Goal: Task Accomplishment & Management: Manage account settings

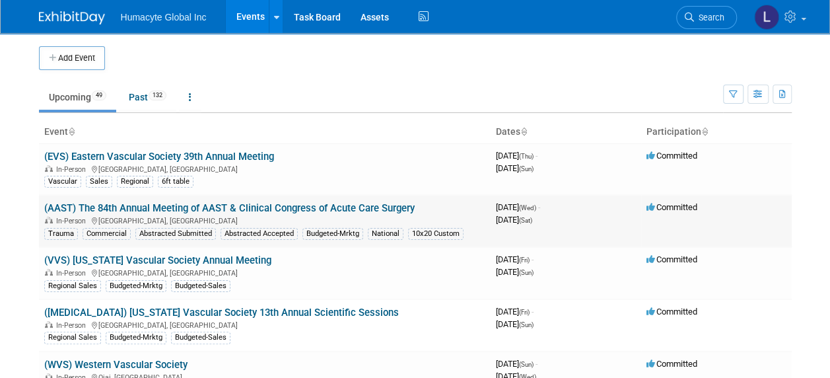
drag, startPoint x: 425, startPoint y: 203, endPoint x: 40, endPoint y: 210, distance: 385.8
click at [40, 210] on td "(AAST) The 84th Annual Meeting of AAST & Clinical Congress of Acute Care Surger…" at bounding box center [265, 221] width 452 height 52
copy link "(AAST) The 84th Annual Meeting of AAST & Clinical Congress of Acute Care Surgery"
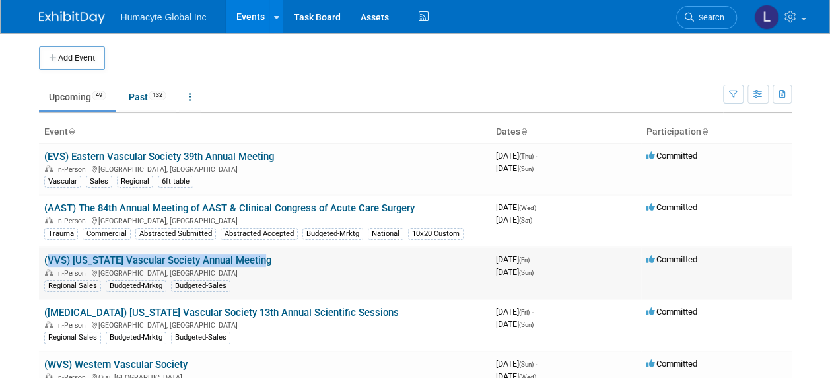
drag, startPoint x: 266, startPoint y: 259, endPoint x: 40, endPoint y: 260, distance: 226.6
click at [40, 260] on td "(VVS) Virginia Vascular Society Annual Meeting In-Person Roanoke, VA Regional S…" at bounding box center [265, 273] width 452 height 52
copy link "(VVS) [US_STATE] Vascular Society Annual Meeting"
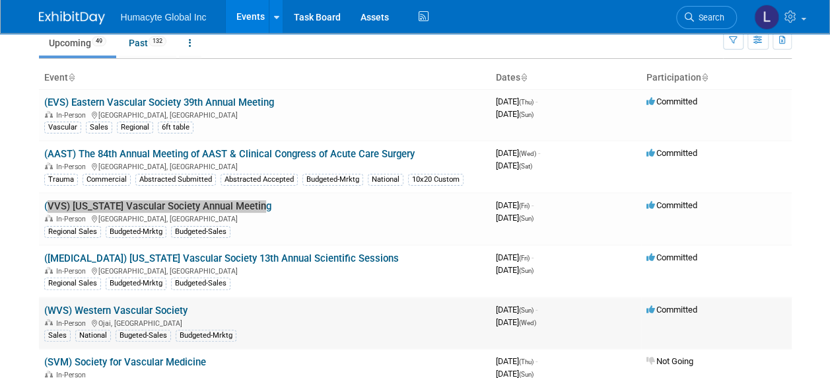
scroll to position [66, 0]
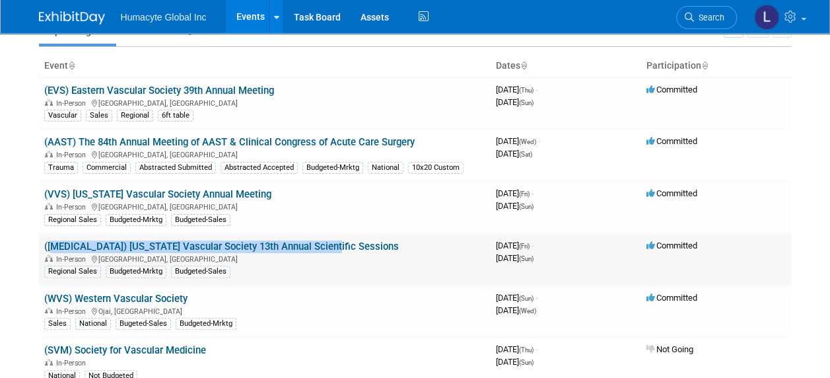
drag, startPoint x: 359, startPoint y: 242, endPoint x: 49, endPoint y: 249, distance: 310.5
click at [49, 249] on td "(GVS) Georgia Vascular Society 13th Annual Scientific Sessions In-Person Greens…" at bounding box center [265, 259] width 452 height 52
copy link "GVS) Georgia Vascular Society 13th Annual Scientific Sessions"
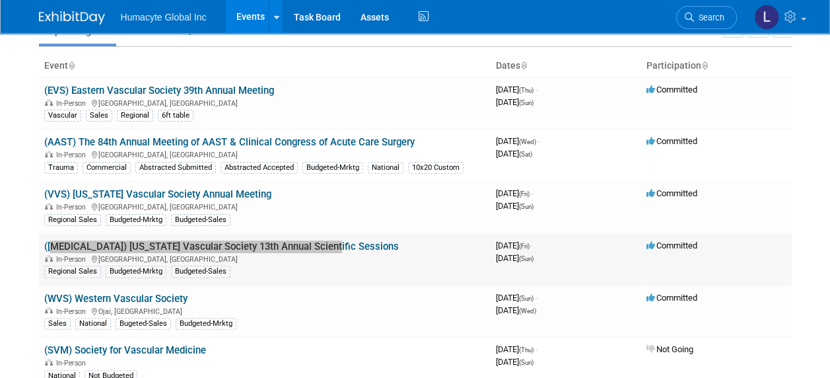
scroll to position [132, 0]
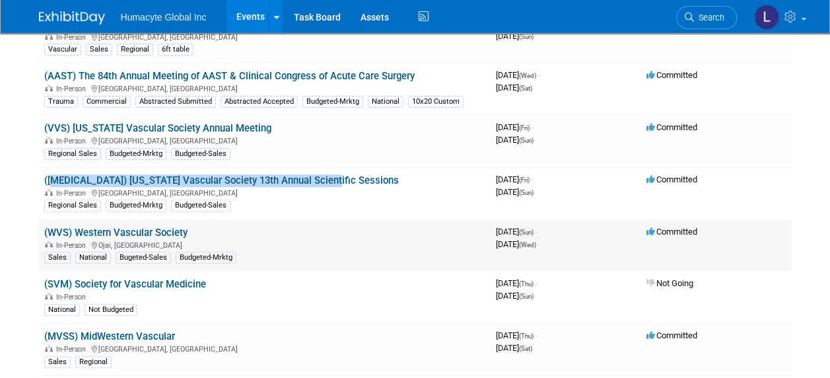
drag, startPoint x: 225, startPoint y: 227, endPoint x: 44, endPoint y: 231, distance: 181.0
click at [44, 231] on td "(WVS) Western Vascular Society In-Person Ojai, CA Sales National Bugeted-Sales …" at bounding box center [265, 245] width 452 height 52
copy link "(WVS) Western Vascular Society"
drag, startPoint x: 182, startPoint y: 334, endPoint x: 45, endPoint y: 336, distance: 136.7
click at [45, 336] on td "(MVSS) MidWestern Vascular In-Person Cincinnati, OH Sales Regional" at bounding box center [265, 349] width 452 height 52
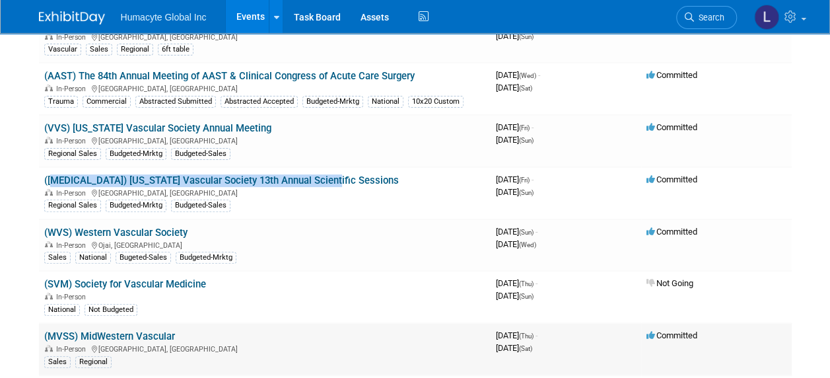
copy link "(MVSS) MidWestern Vascular"
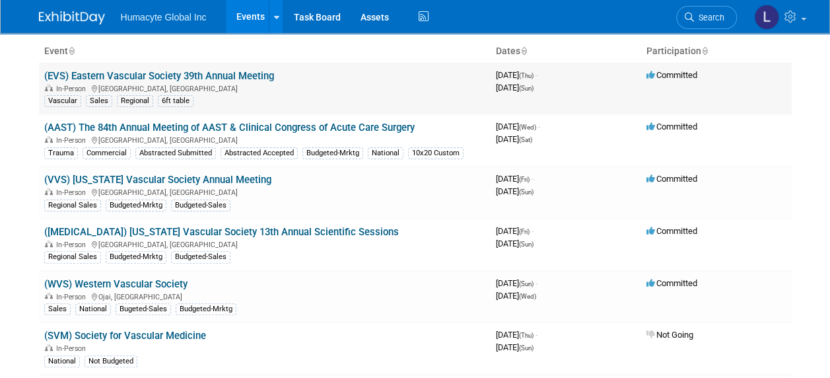
scroll to position [60, 0]
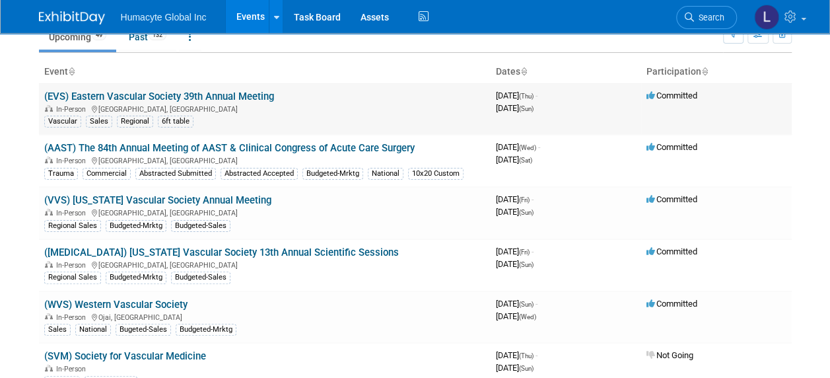
click at [149, 101] on td "(EVS) Eastern Vascular Society 39th Annual Meeting In-Person Nashville, TN Vasc…" at bounding box center [265, 109] width 452 height 52
click at [148, 96] on link "(EVS) Eastern Vascular Society 39th Annual Meeting" at bounding box center [159, 96] width 230 height 12
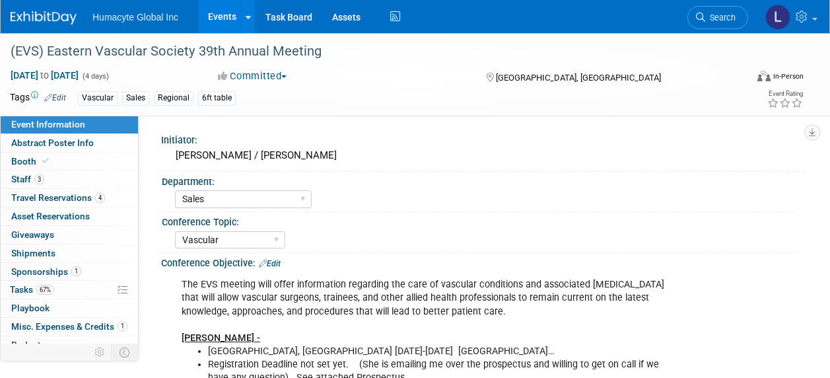
select select "Sales"
select select "Vascular"
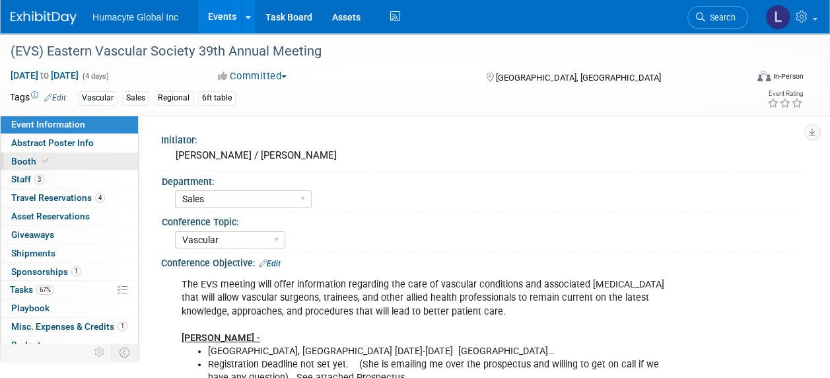
click at [22, 159] on span "Booth" at bounding box center [31, 161] width 40 height 11
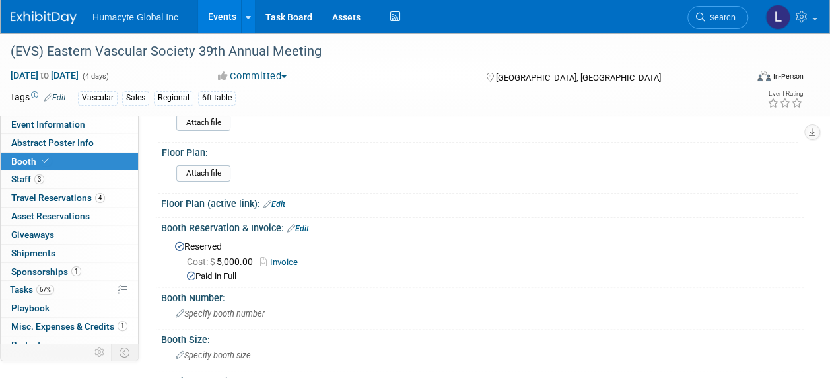
scroll to position [66, 0]
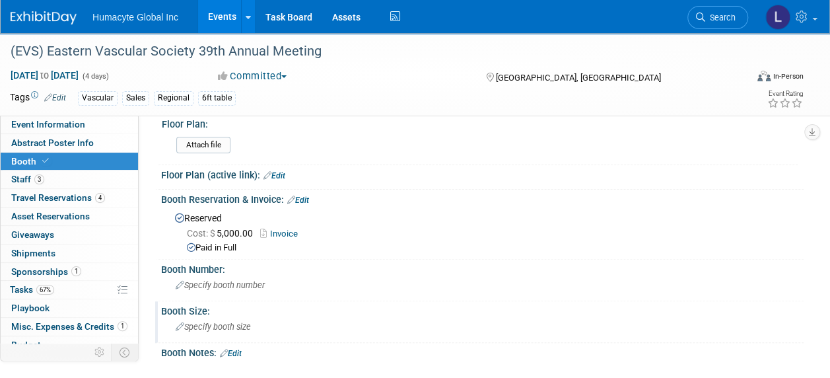
click at [188, 333] on div "Specify booth size" at bounding box center [482, 326] width 623 height 20
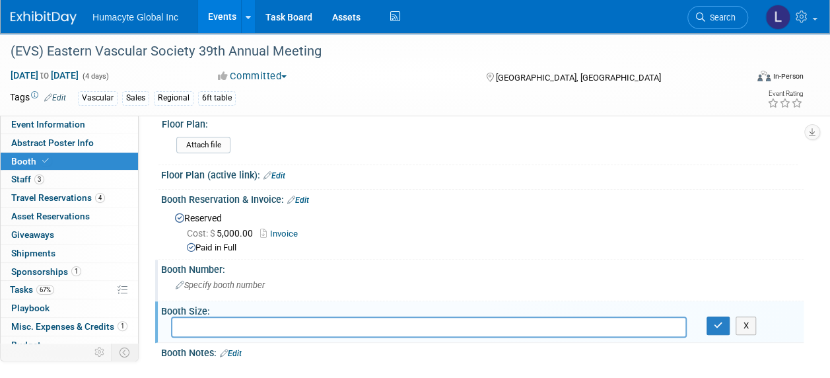
click at [199, 282] on span "Specify booth number" at bounding box center [220, 285] width 89 height 10
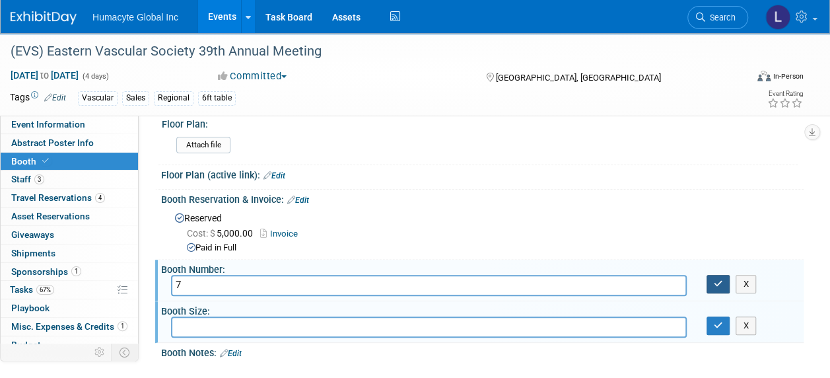
type input "7"
click at [723, 284] on button "button" at bounding box center [719, 284] width 24 height 18
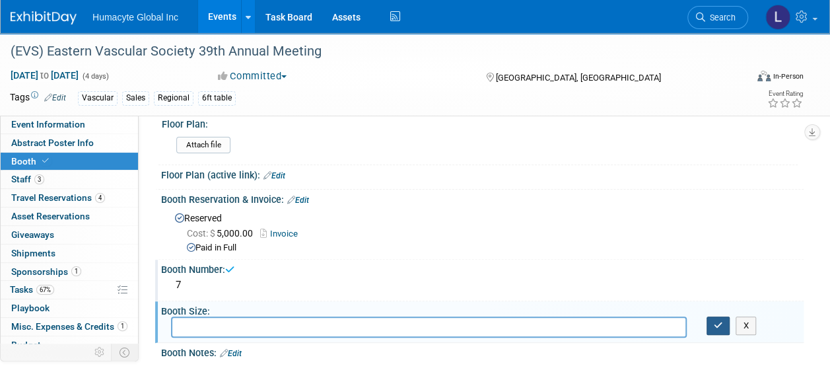
click at [719, 323] on icon "button" at bounding box center [718, 325] width 9 height 9
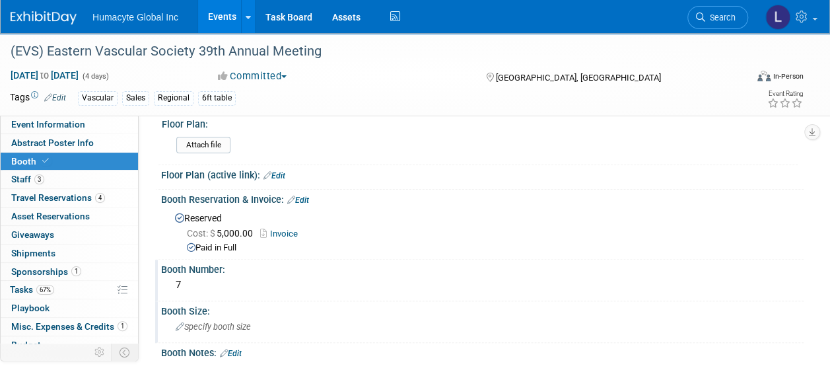
click at [222, 15] on link "Events" at bounding box center [222, 16] width 48 height 33
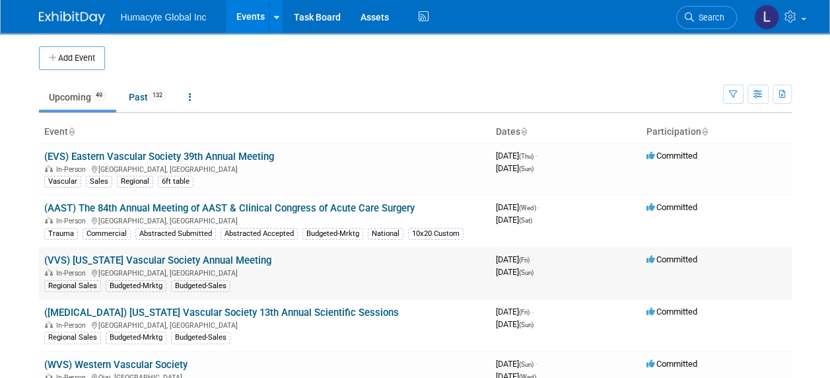
click at [77, 256] on link "(VVS) [US_STATE] Vascular Society Annual Meeting" at bounding box center [157, 260] width 227 height 12
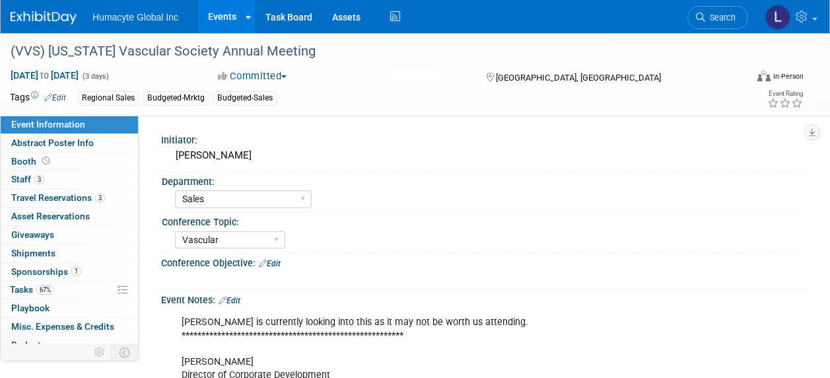
select select "Sales"
select select "Vascular"
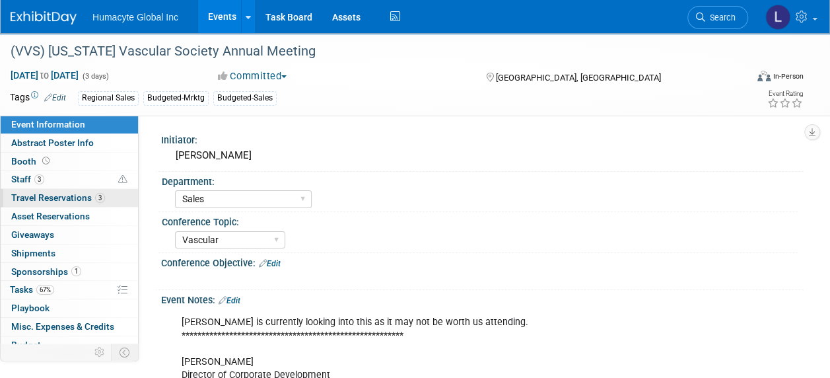
click at [39, 198] on span "Travel Reservations 3" at bounding box center [58, 197] width 94 height 11
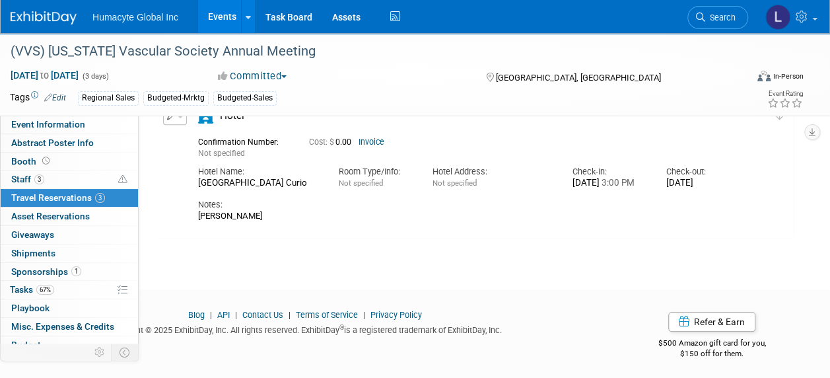
scroll to position [364, 0]
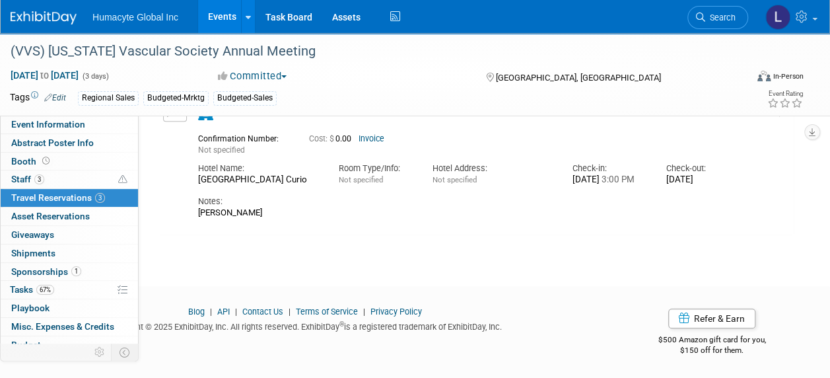
click at [225, 12] on link "Events" at bounding box center [222, 16] width 48 height 33
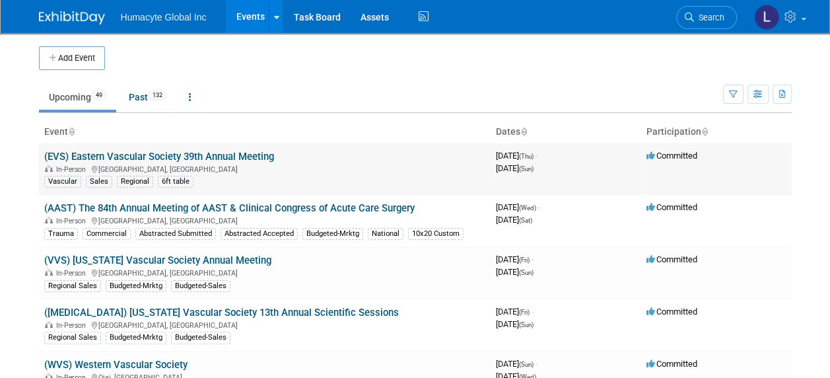
click at [87, 153] on link "(EVS) Eastern Vascular Society 39th Annual Meeting" at bounding box center [159, 157] width 230 height 12
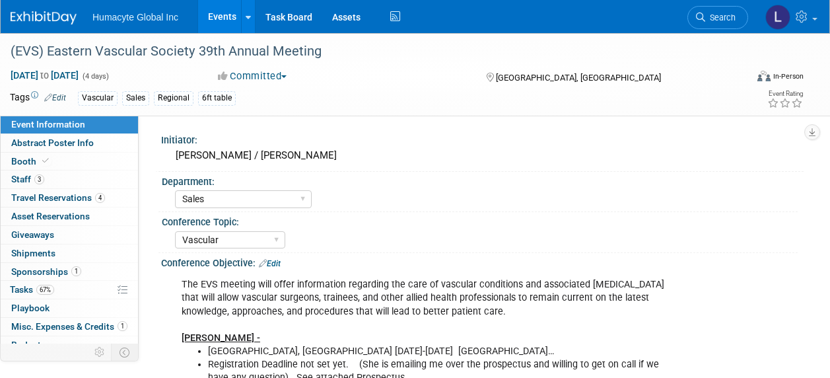
select select "Sales"
select select "Vascular"
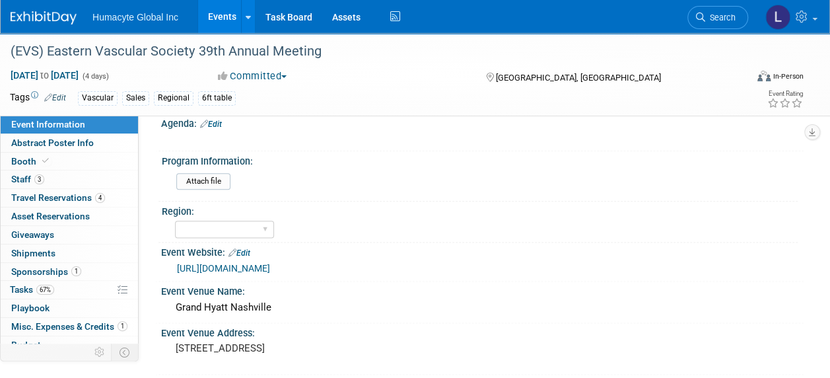
scroll to position [727, 0]
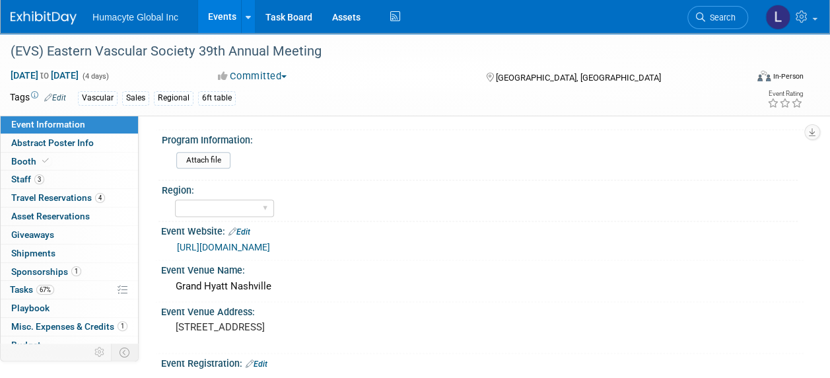
click at [270, 242] on link "[URL][DOMAIN_NAME]" at bounding box center [223, 247] width 93 height 11
